Goal: Task Accomplishment & Management: Manage account settings

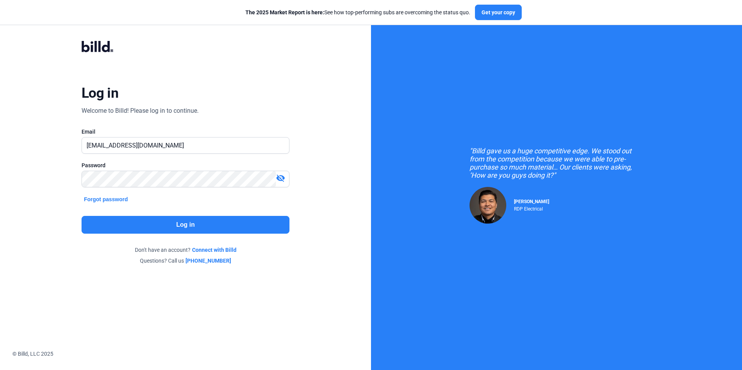
click at [215, 225] on button "Log in" at bounding box center [186, 225] width 208 height 18
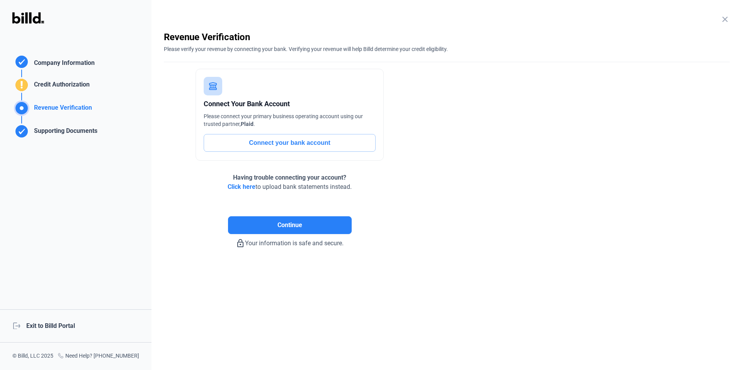
click at [67, 325] on div "logout Exit to Billd Portal" at bounding box center [76, 326] width 152 height 33
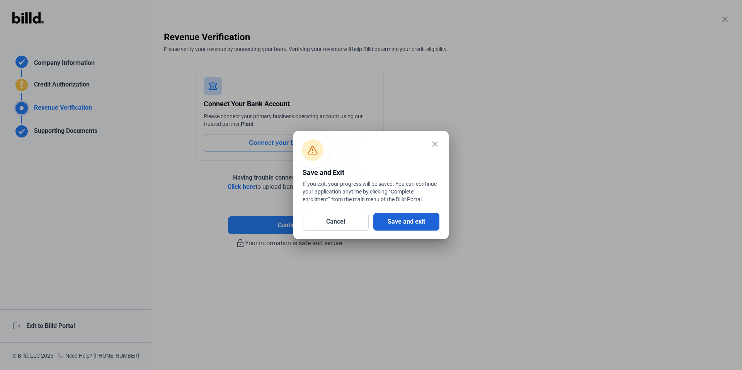
click at [410, 220] on button "Save and exit" at bounding box center [407, 222] width 66 height 18
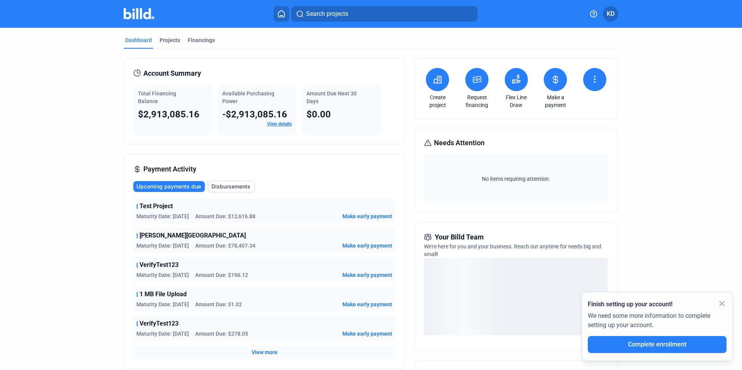
click at [592, 79] on icon at bounding box center [594, 79] width 9 height 9
click at [668, 119] on div at bounding box center [371, 185] width 742 height 370
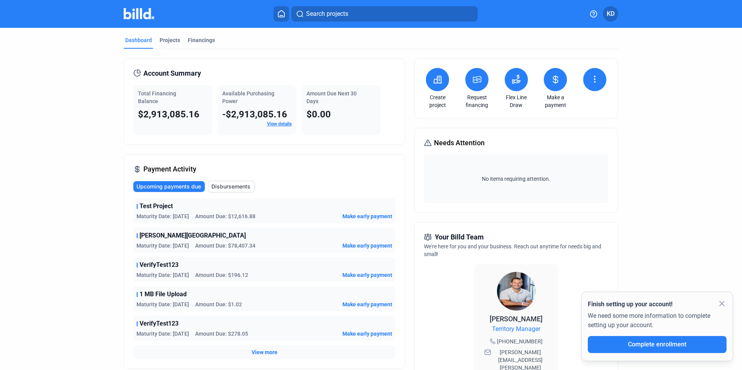
click at [591, 84] on dots-menu-icon at bounding box center [594, 80] width 9 height 10
click at [681, 133] on div at bounding box center [371, 185] width 742 height 370
click at [160, 42] on div "Projects" at bounding box center [170, 40] width 20 height 8
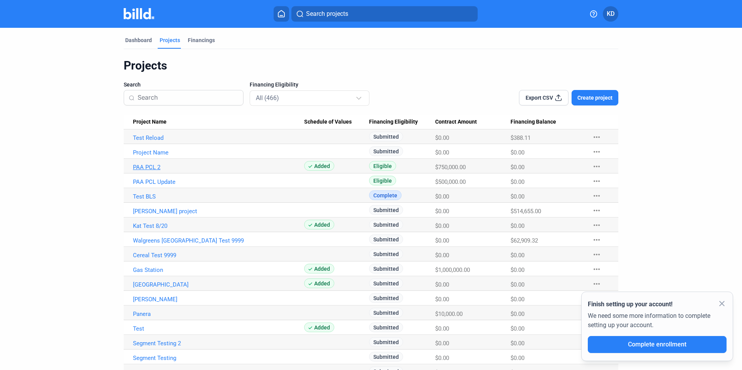
click at [154, 166] on link "PAA PCL 2" at bounding box center [218, 167] width 171 height 7
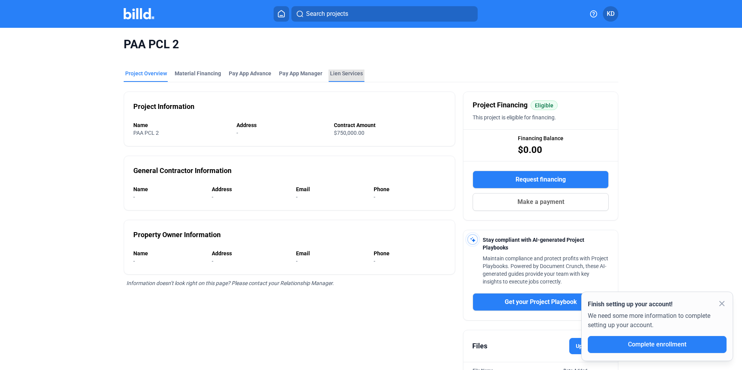
click at [345, 71] on div "Lien Services" at bounding box center [346, 74] width 33 height 8
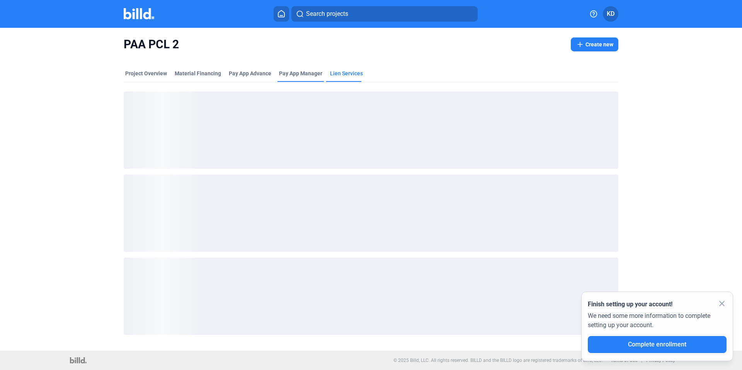
click at [294, 75] on span "Pay App Manager" at bounding box center [300, 74] width 43 height 8
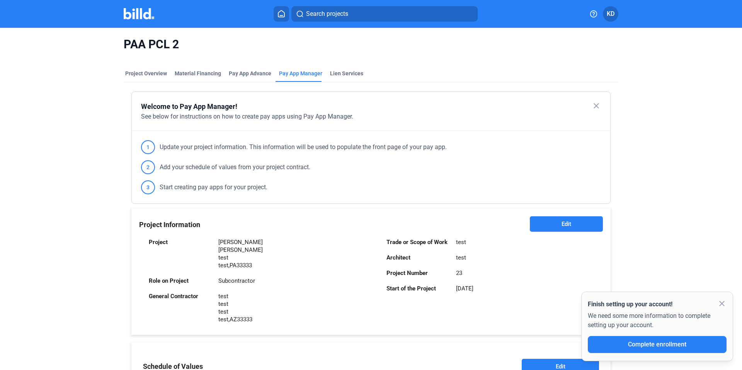
click at [571, 224] on button "Edit" at bounding box center [566, 224] width 73 height 15
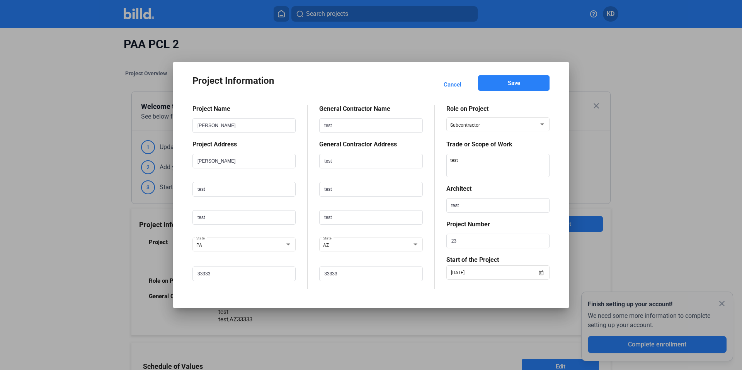
click at [453, 85] on span "Cancel" at bounding box center [453, 85] width 18 height 8
